Goal: Task Accomplishment & Management: Manage account settings

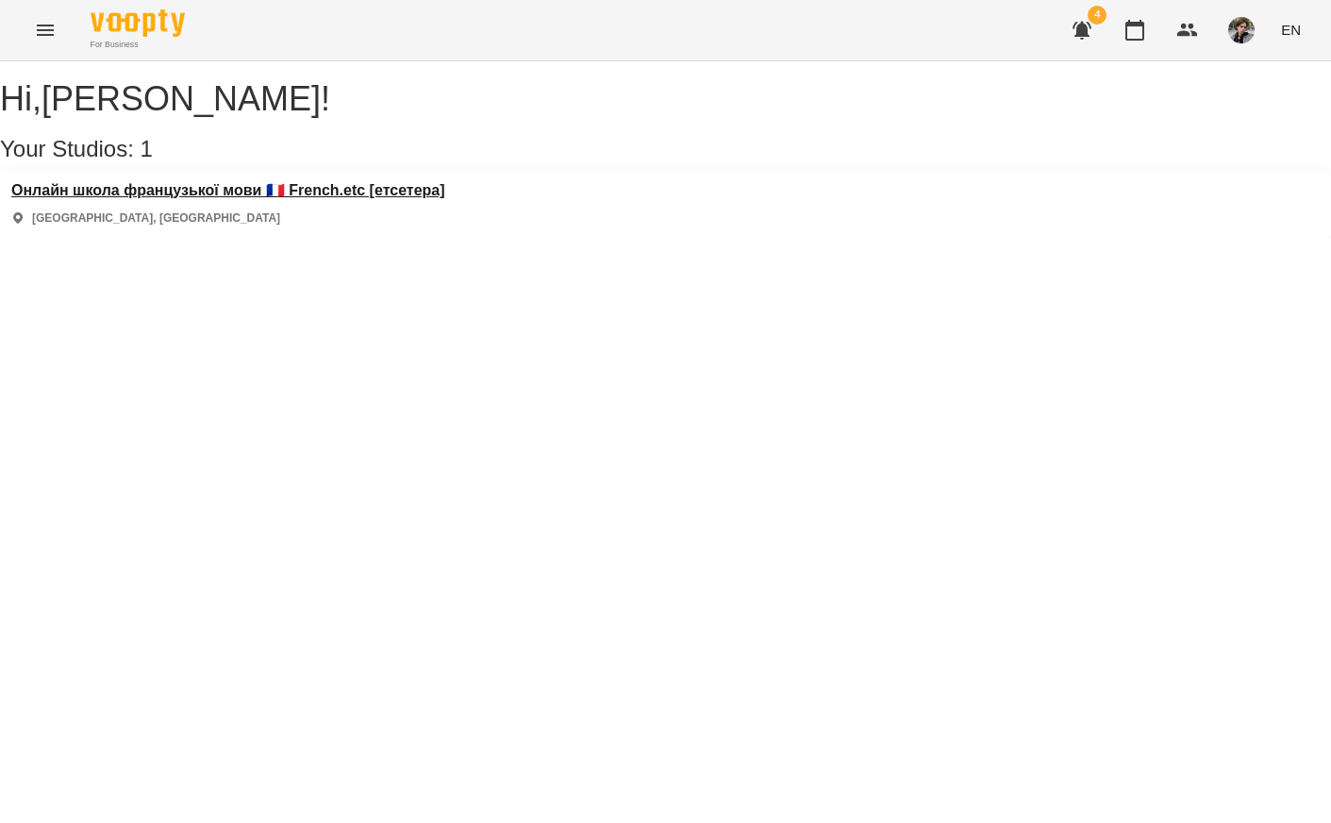
click at [329, 199] on h3 "Онлайн школа французької мови 🇫🇷 French.etc [етсетера]" at bounding box center [228, 190] width 434 height 17
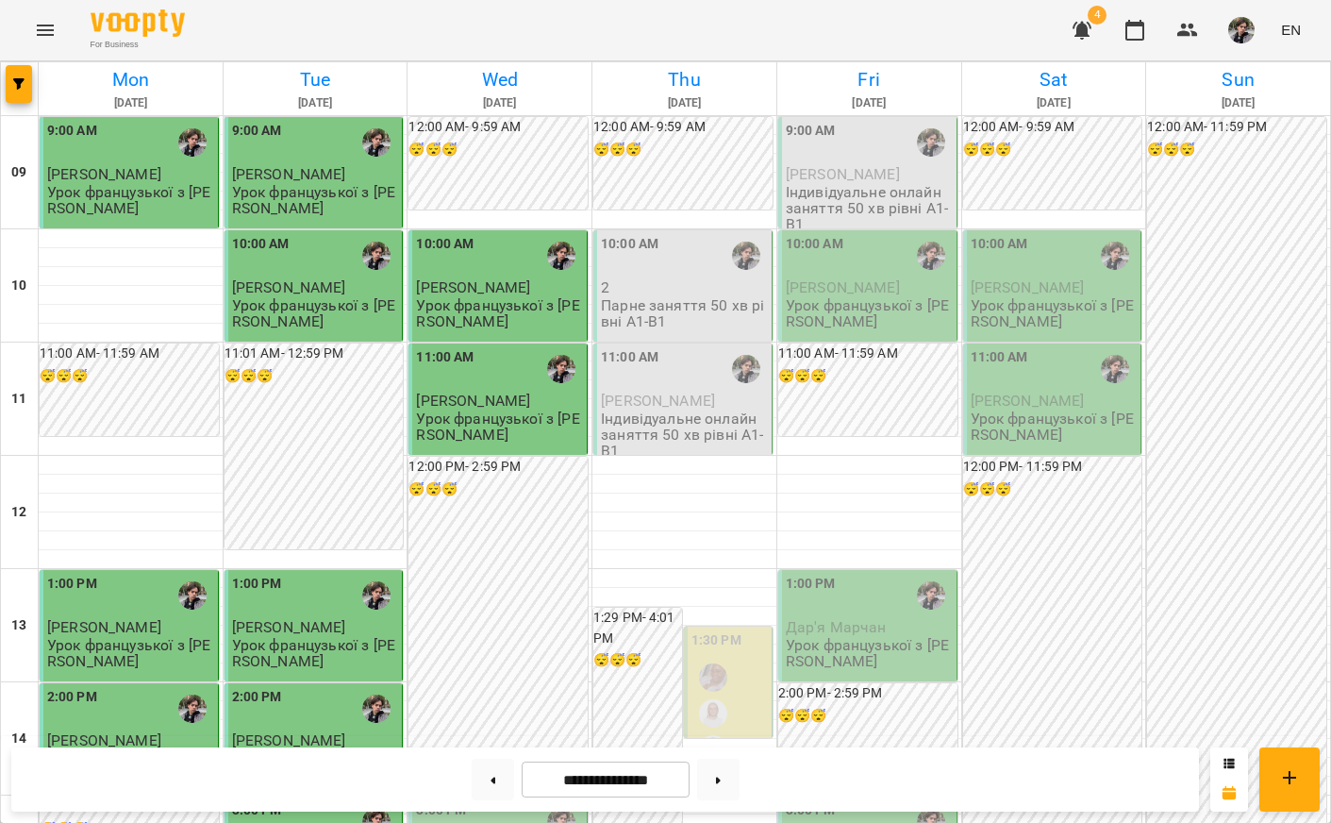
scroll to position [624, 0]
click at [484, 800] on div "3:00 PM" at bounding box center [499, 821] width 167 height 43
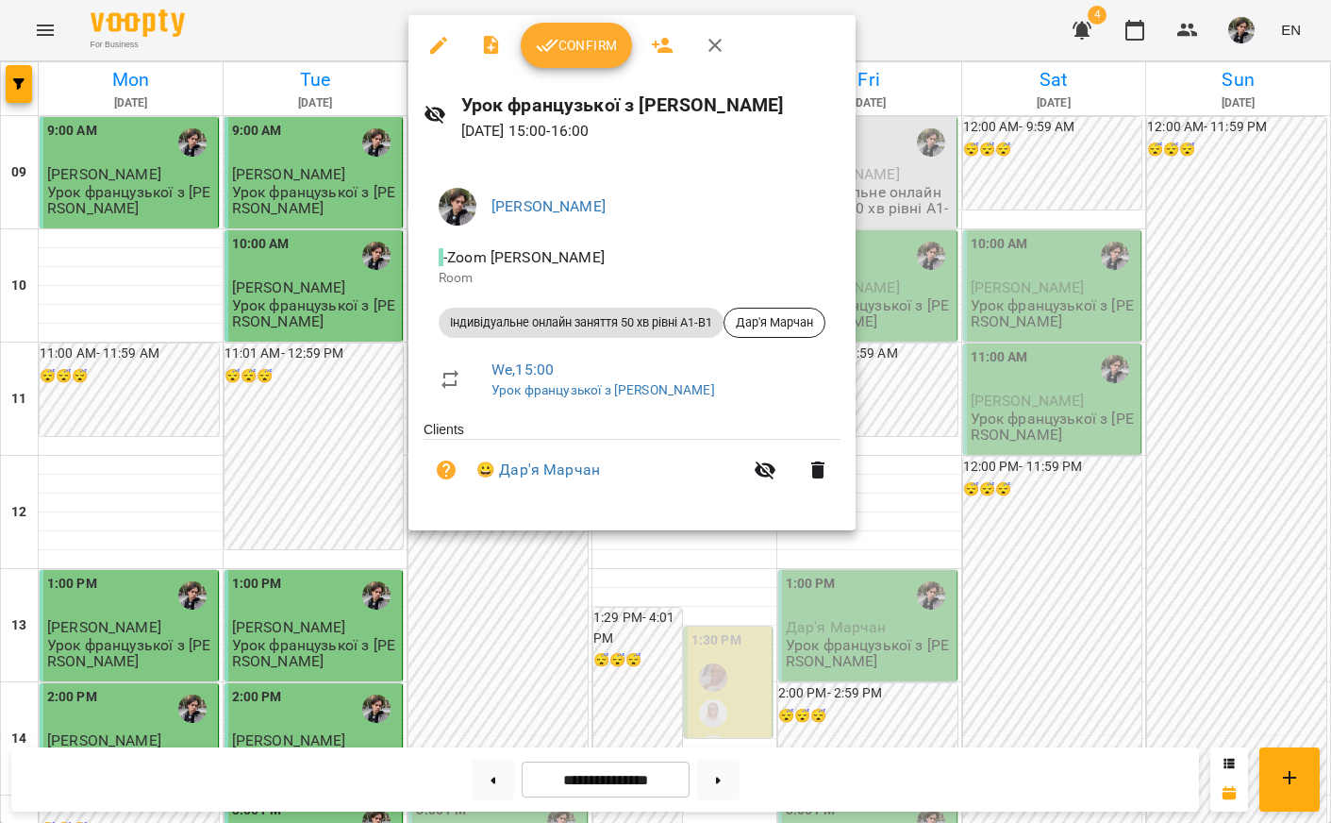
click at [561, 42] on span "Confirm" at bounding box center [576, 45] width 81 height 23
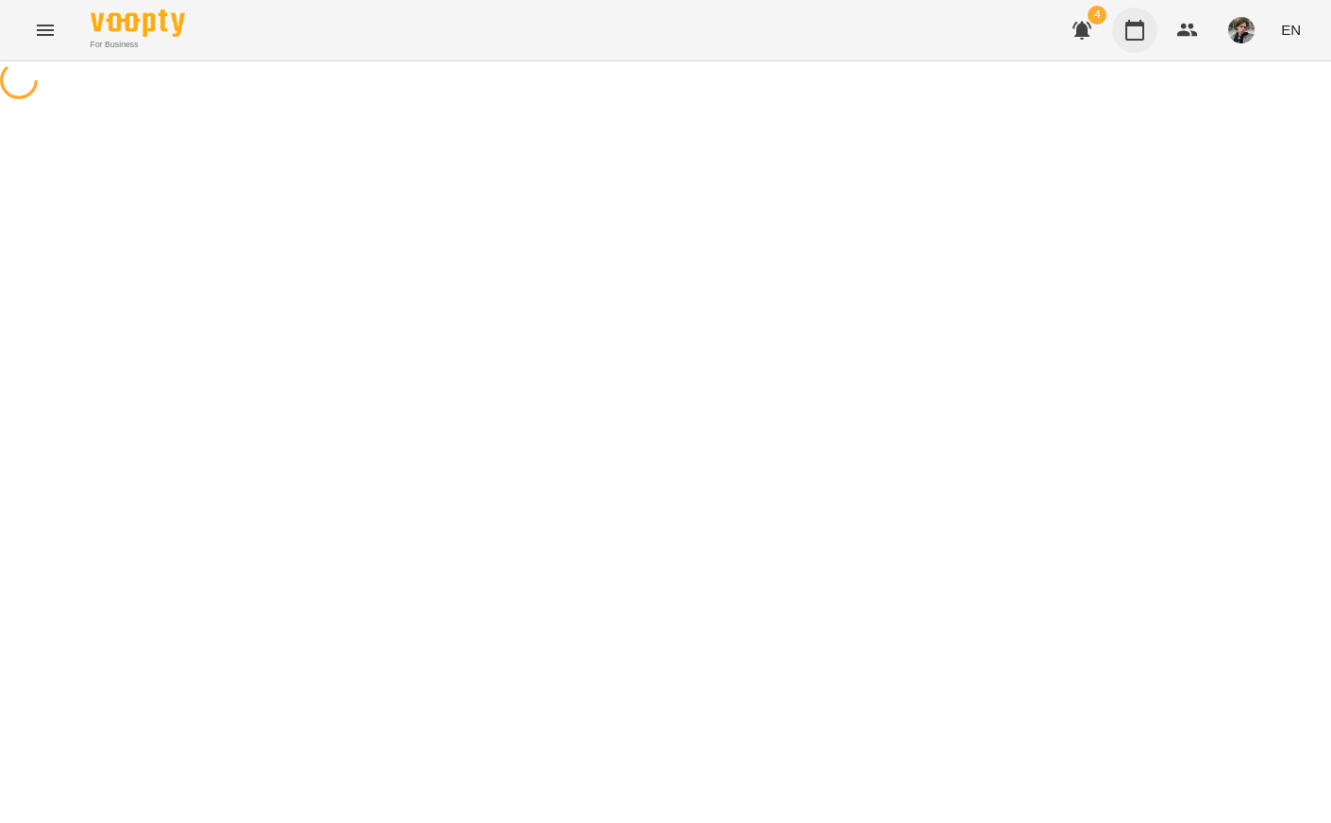
click at [1144, 29] on icon "button" at bounding box center [1134, 30] width 19 height 21
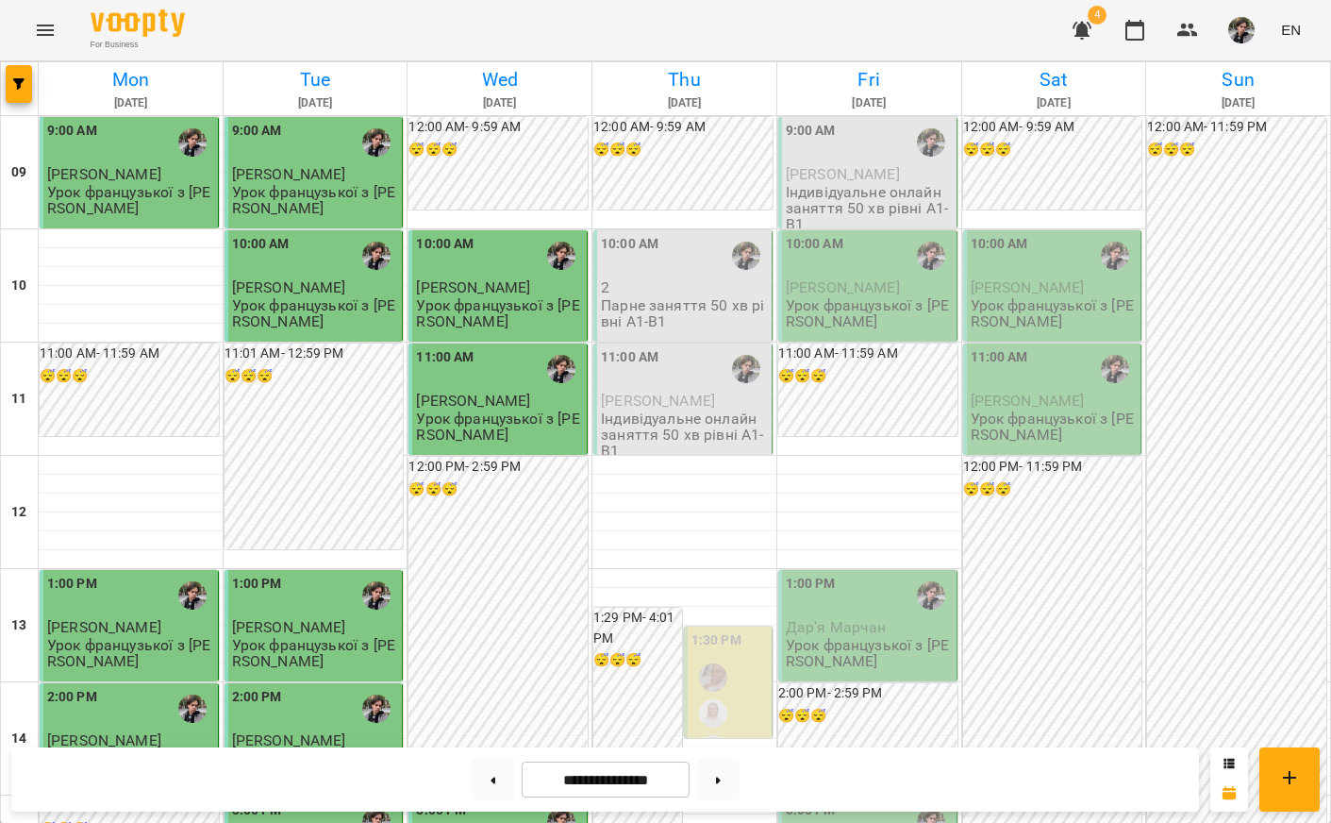
scroll to position [695, 0]
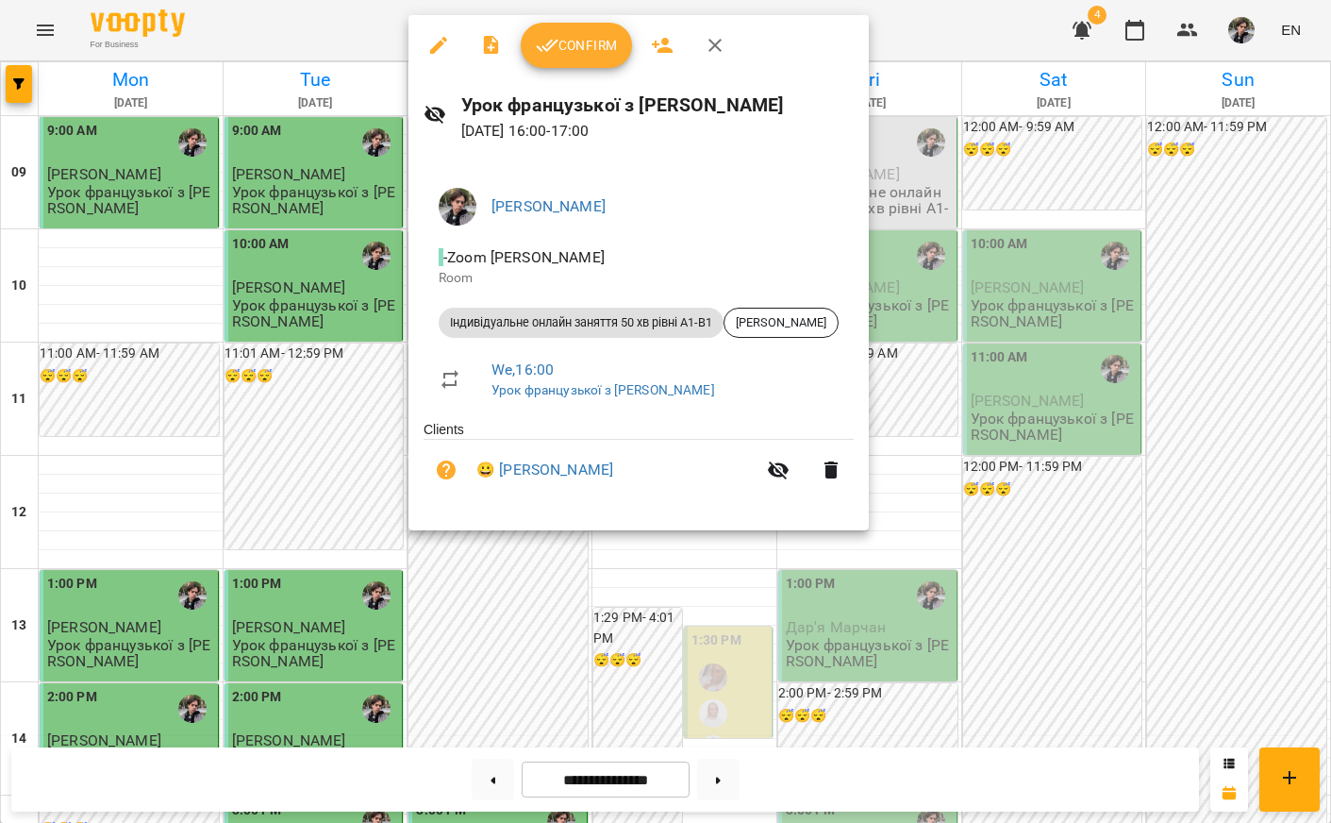
click at [594, 35] on span "Confirm" at bounding box center [576, 45] width 81 height 23
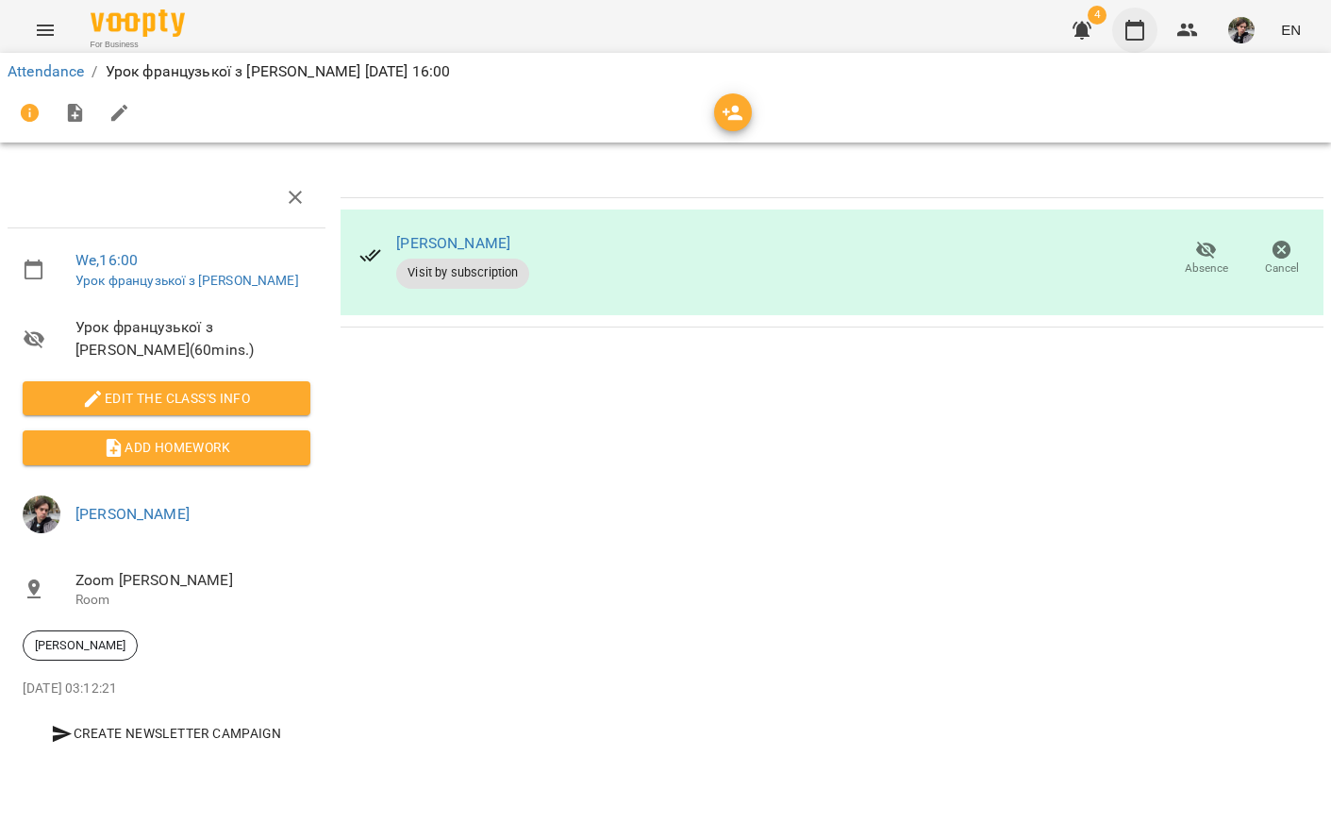
click at [1136, 33] on icon "button" at bounding box center [1134, 30] width 23 height 23
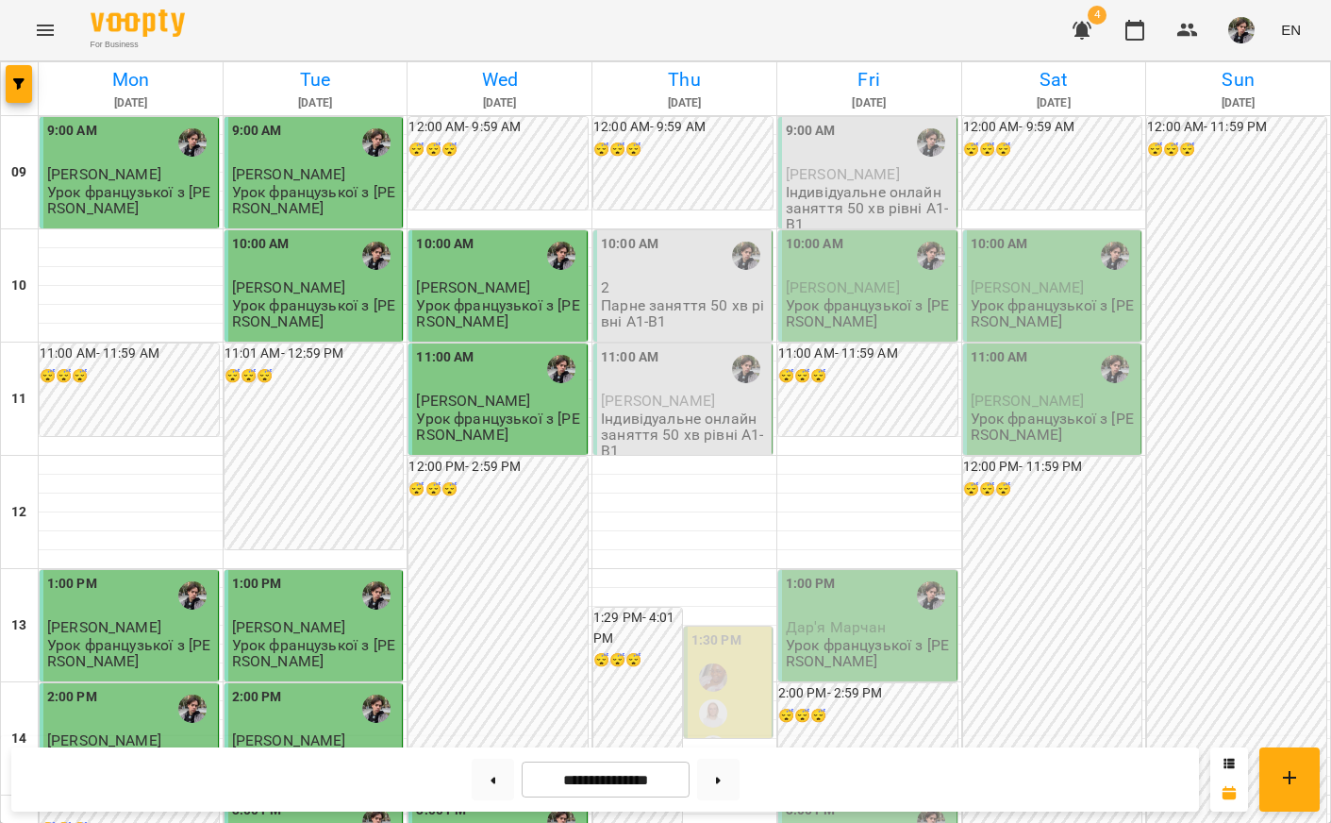
scroll to position [591, 0]
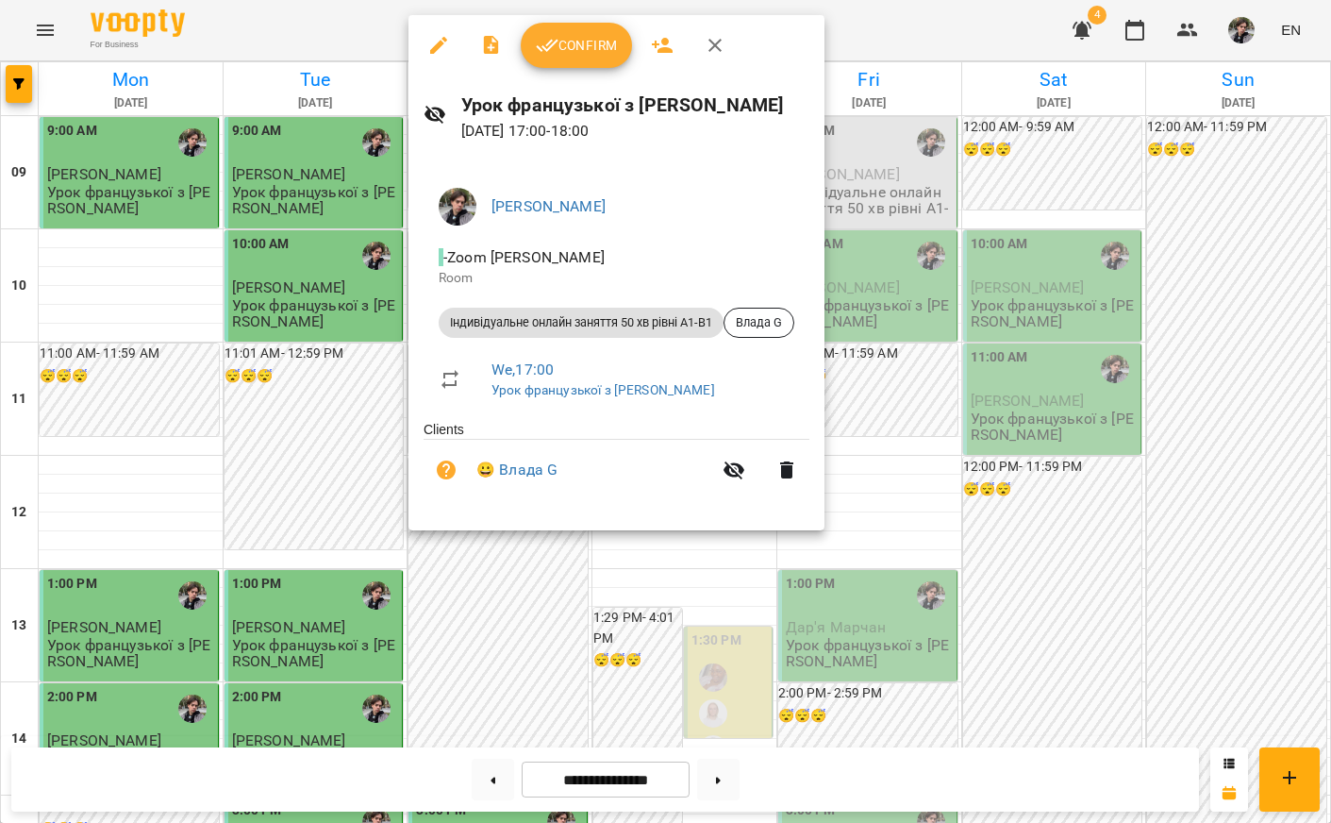
click at [578, 71] on div "Confirm" at bounding box center [616, 45] width 416 height 60
click at [590, 51] on span "Confirm" at bounding box center [576, 45] width 81 height 23
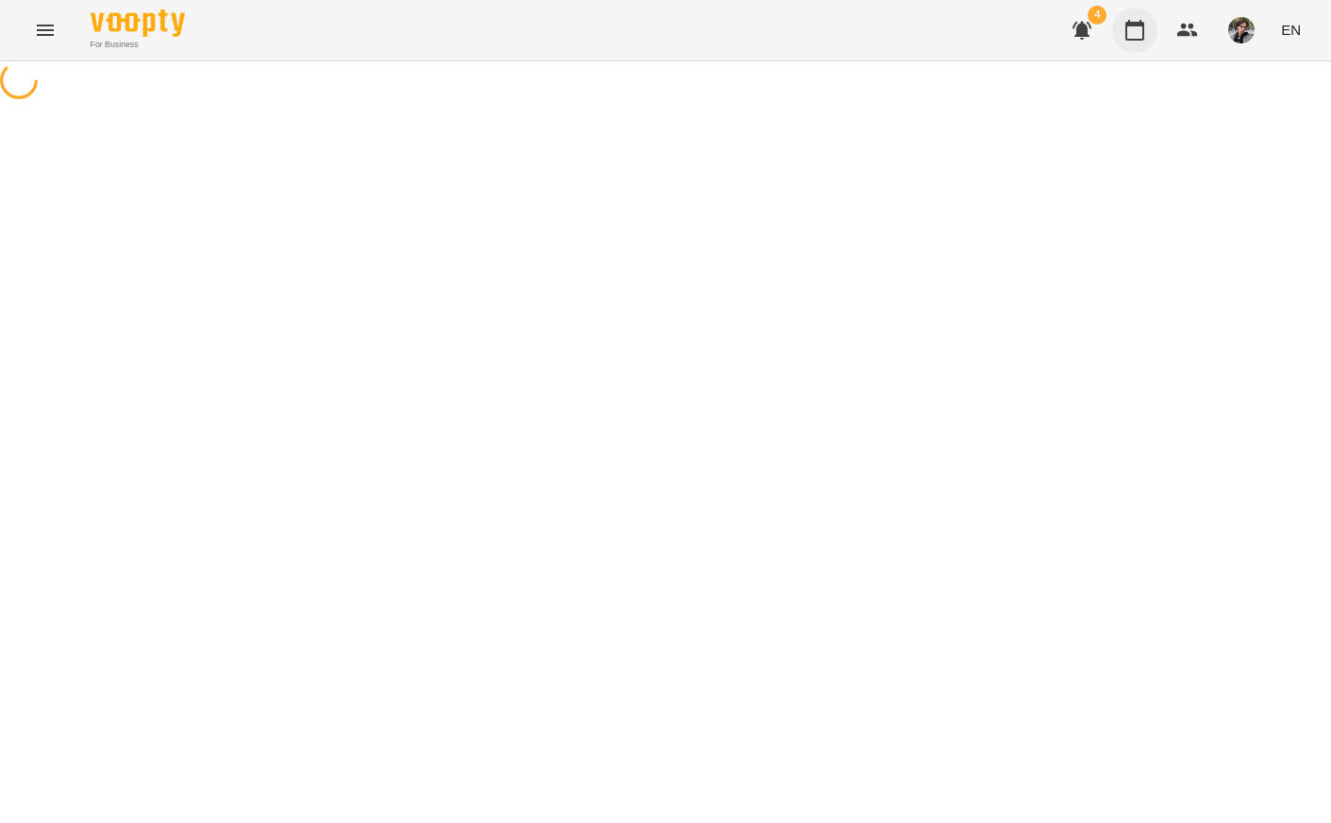
click at [1143, 36] on icon "button" at bounding box center [1134, 30] width 23 height 23
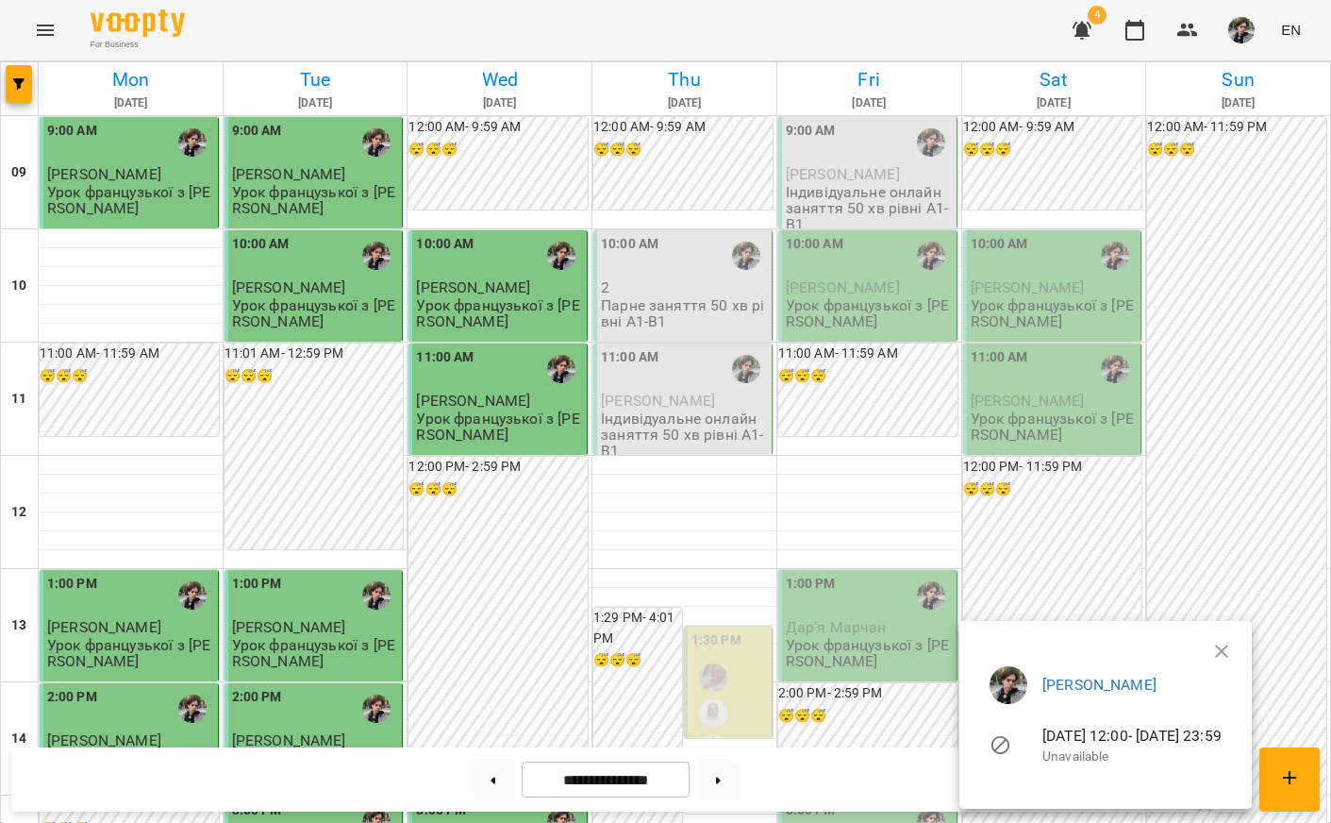
click at [887, 415] on div at bounding box center [665, 411] width 1331 height 823
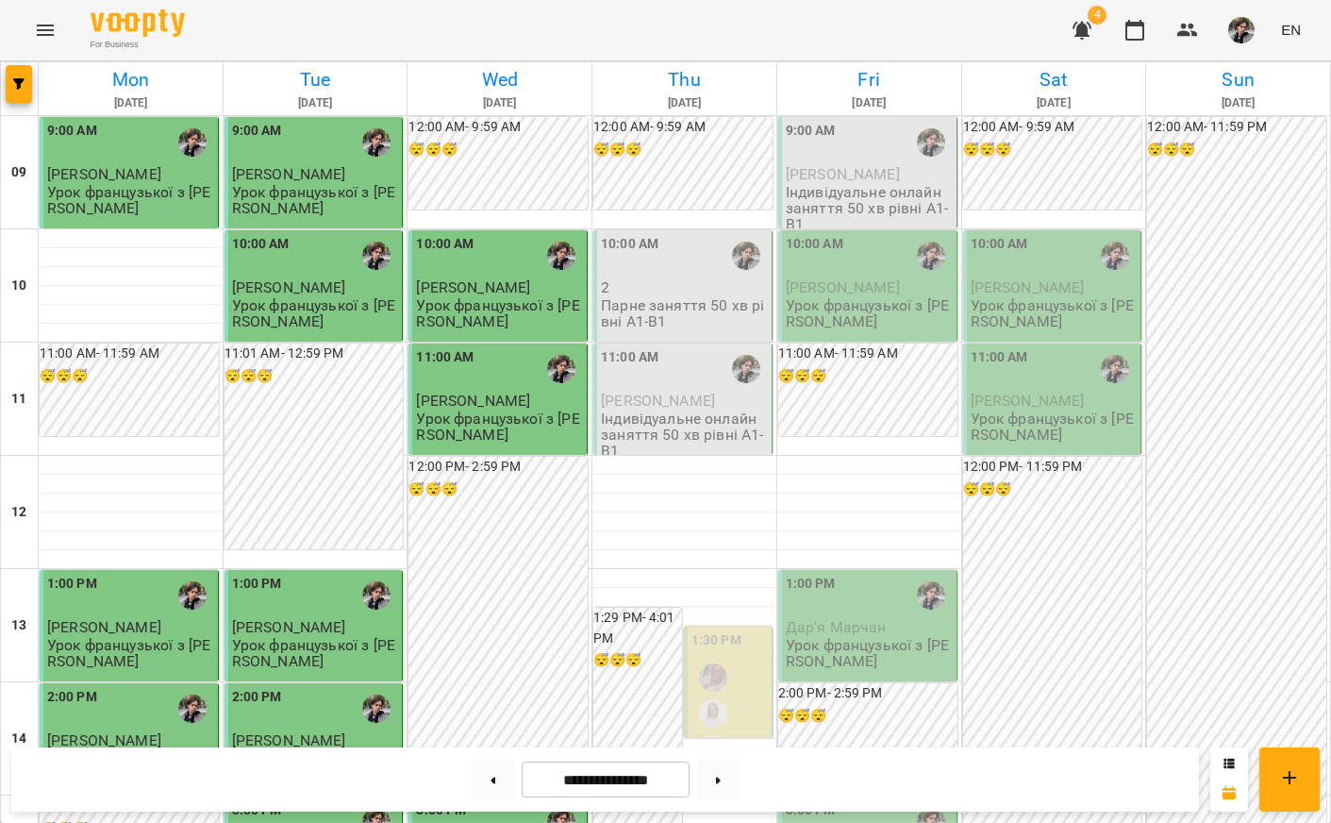
click at [666, 307] on p "Парне заняття 50 хв рівні А1-В1" at bounding box center [684, 313] width 167 height 33
